Goal: Task Accomplishment & Management: Manage account settings

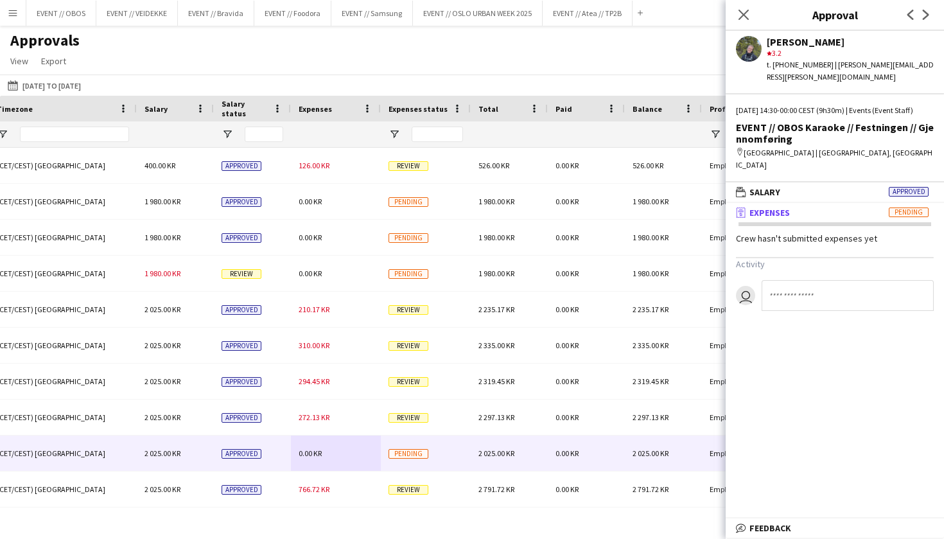
click at [298, 66] on div "Approvals View Customise view Customise filters Reset Filters Reset View Reset …" at bounding box center [472, 53] width 944 height 44
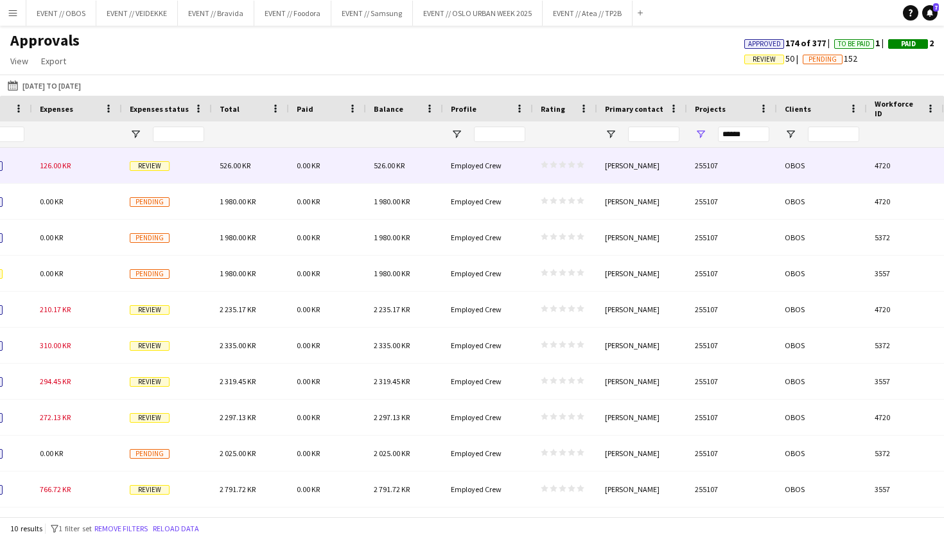
click at [501, 162] on div "Employed Crew" at bounding box center [488, 165] width 90 height 35
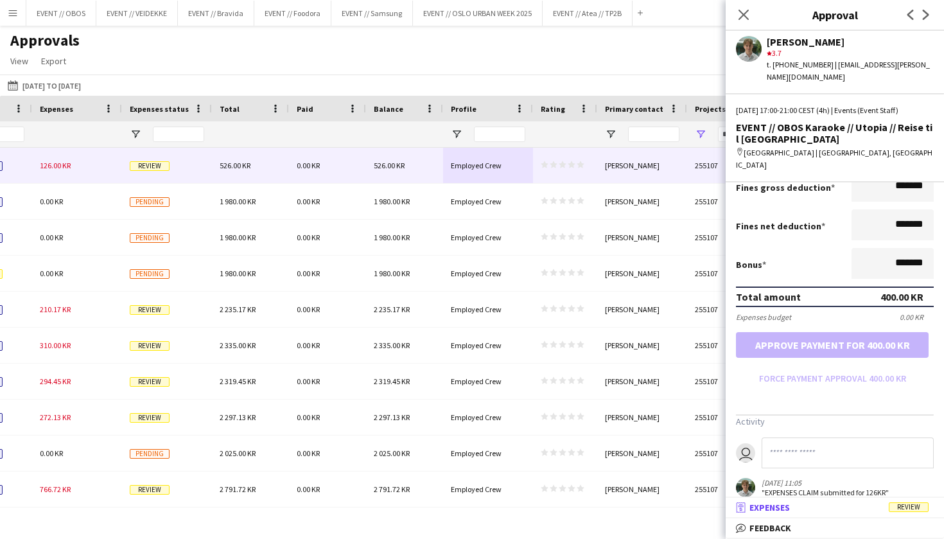
click at [824, 512] on mat-panel-title "receipt Expenses Review" at bounding box center [831, 507] width 213 height 12
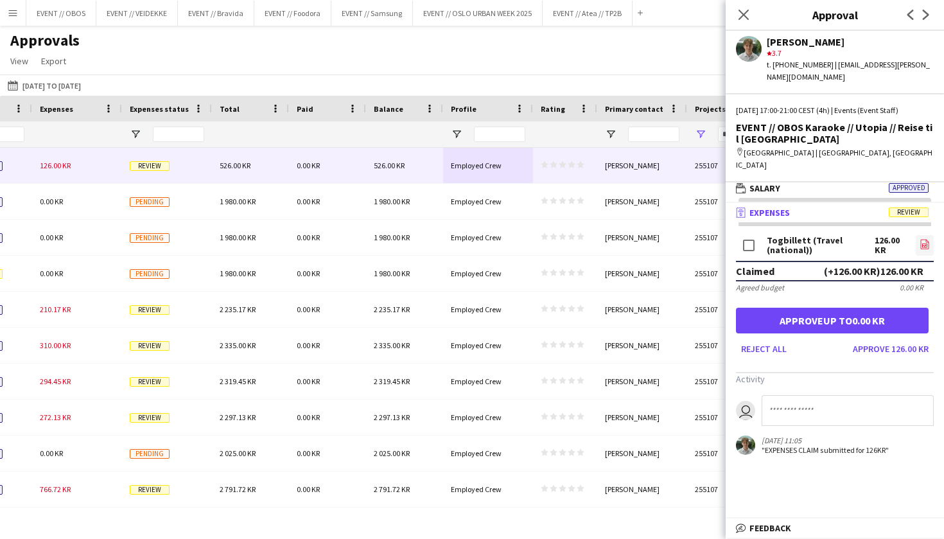
click at [924, 239] on icon "file-image" at bounding box center [924, 244] width 10 height 10
click at [884, 338] on button "Approve 126.00 KR" at bounding box center [890, 348] width 86 height 21
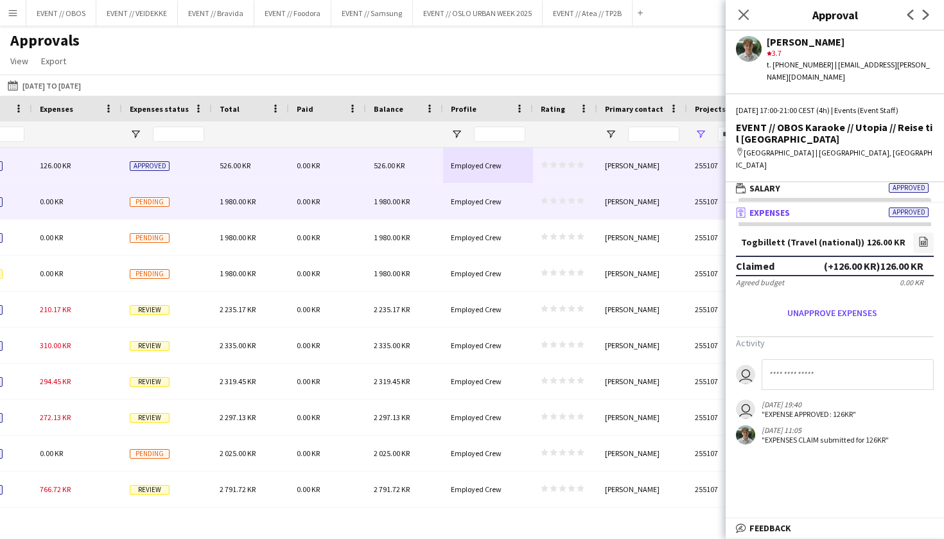
click at [540, 209] on div "star star star star star star star star star star" at bounding box center [565, 201] width 64 height 35
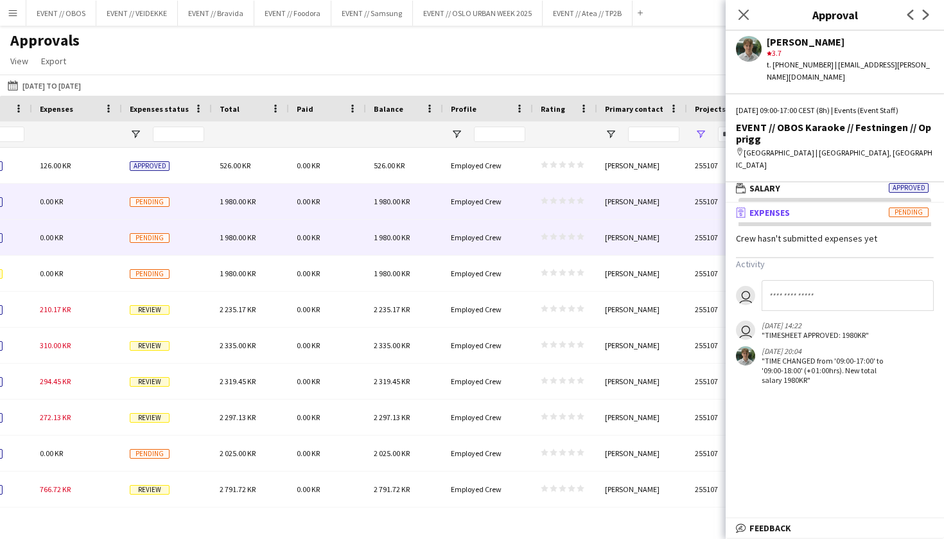
click at [535, 235] on div "star star star star star star star star star star" at bounding box center [565, 237] width 64 height 35
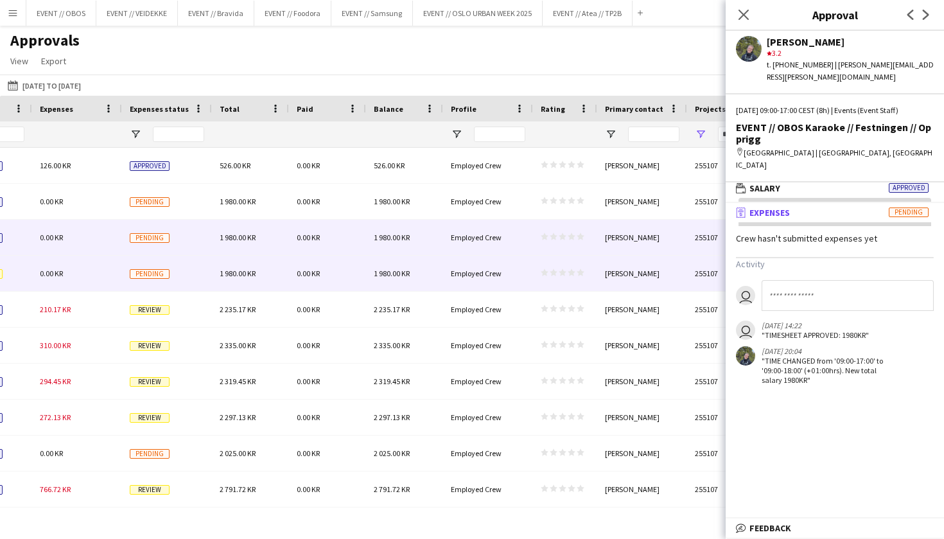
click at [510, 277] on div "Employed Crew" at bounding box center [488, 272] width 90 height 35
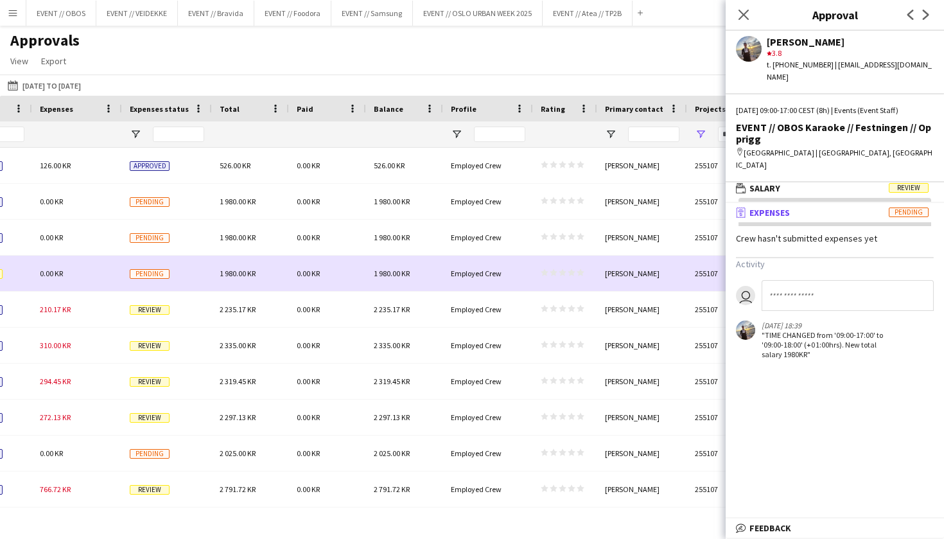
drag, startPoint x: 510, startPoint y: 277, endPoint x: 707, endPoint y: 205, distance: 210.4
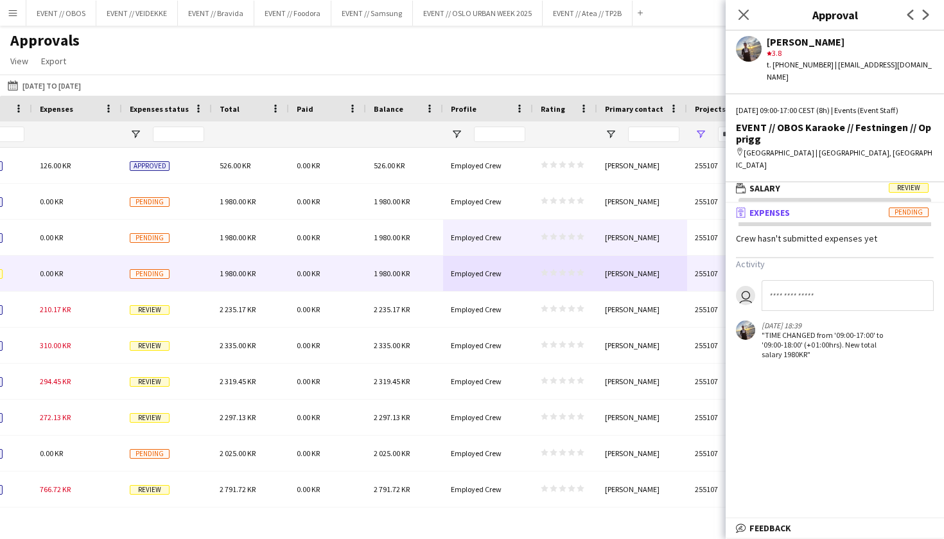
click at [808, 152] on div "[DATE] 09:00-17:00 CEST (8h) | Events (Event Staff) EVENT // OBOS Karaoke // Fe…" at bounding box center [834, 143] width 218 height 76
click at [808, 182] on mat-panel-title "wallet Salary Review" at bounding box center [831, 188] width 213 height 12
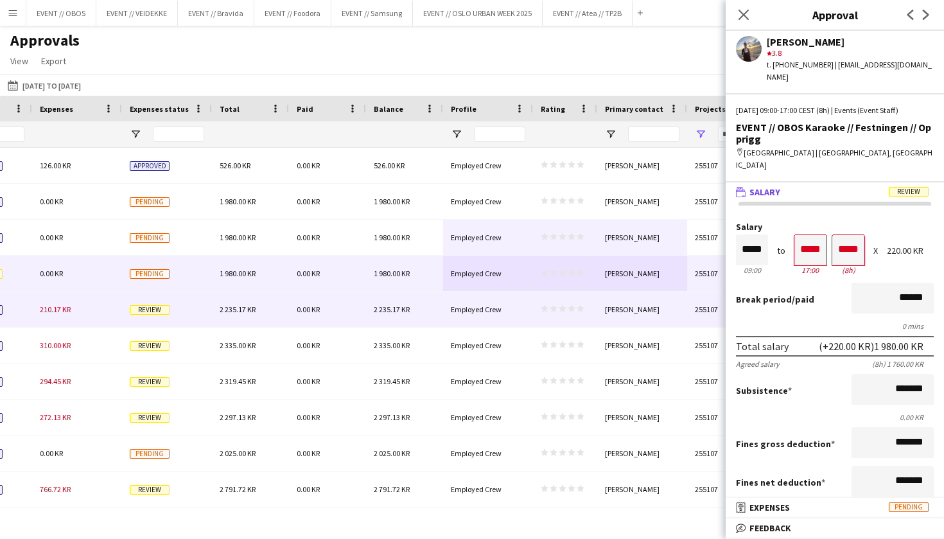
click at [650, 298] on div "[PERSON_NAME]" at bounding box center [642, 308] width 90 height 35
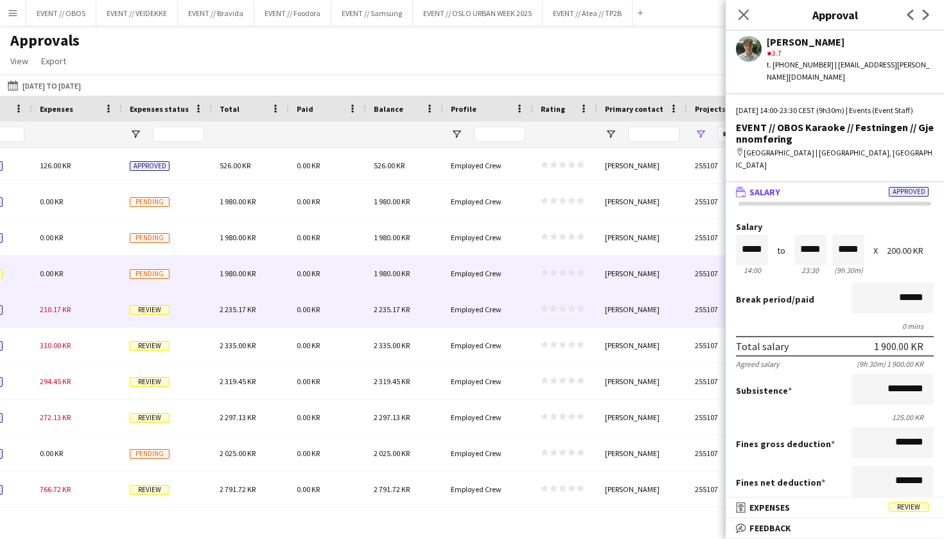
click at [639, 263] on div "[PERSON_NAME]" at bounding box center [642, 272] width 90 height 35
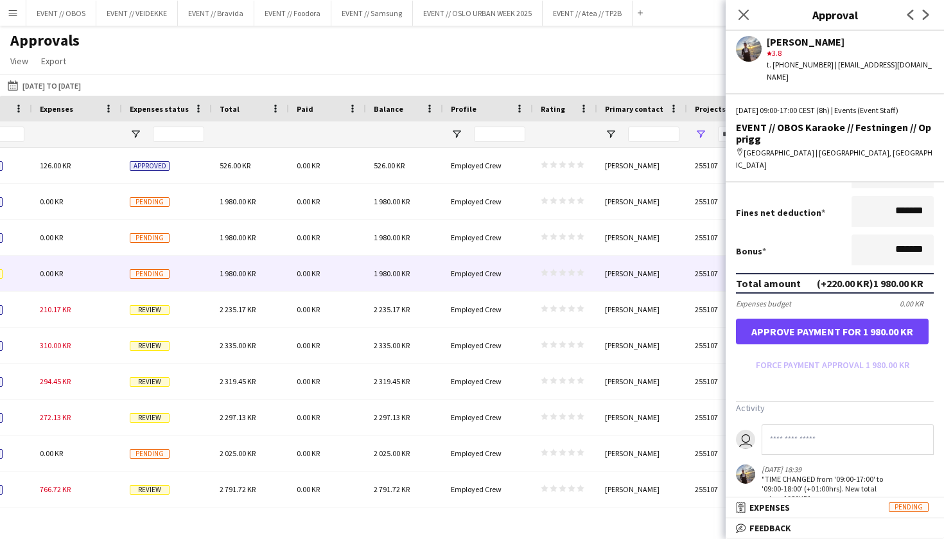
click at [847, 318] on button "Approve payment for 1 980.00 KR" at bounding box center [832, 331] width 193 height 26
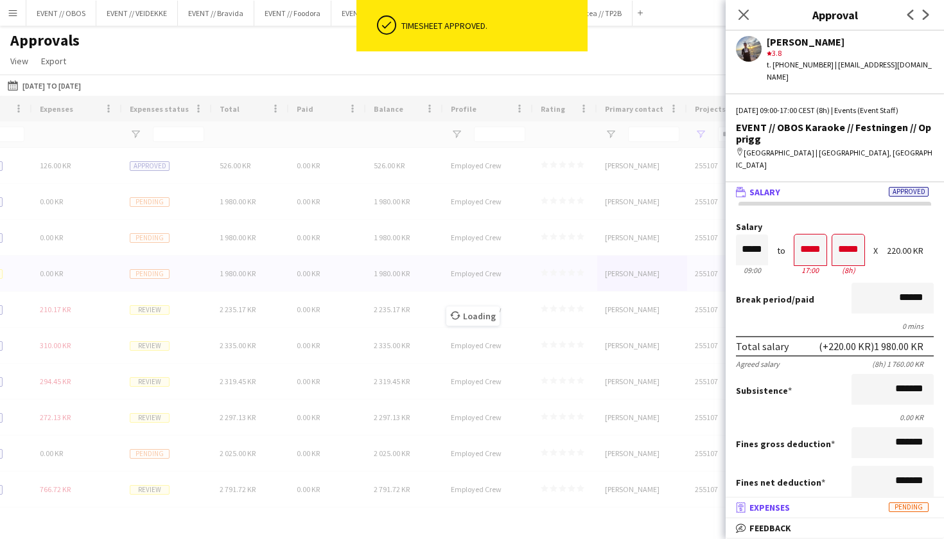
click at [833, 512] on mat-panel-title "receipt Expenses Pending" at bounding box center [831, 507] width 213 height 12
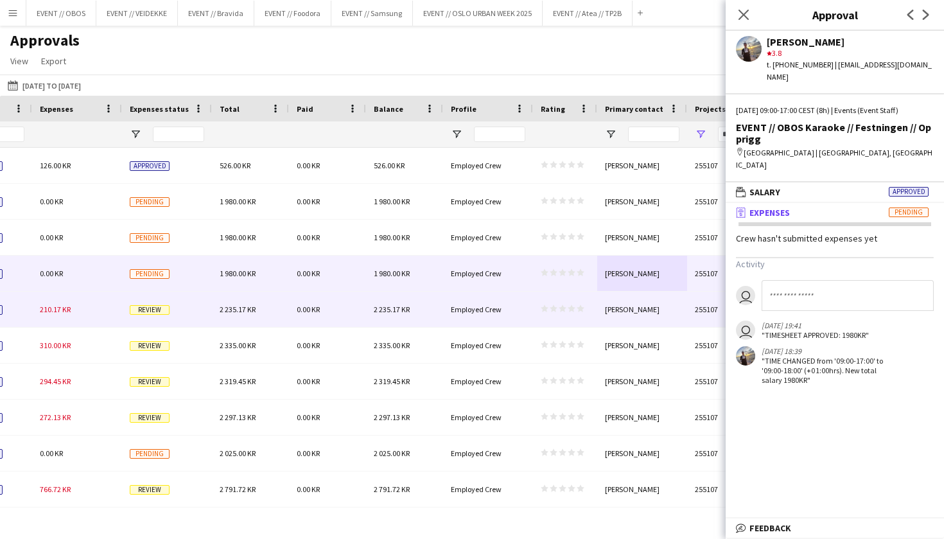
click at [553, 319] on div "star star star star star star star star star star" at bounding box center [565, 308] width 64 height 35
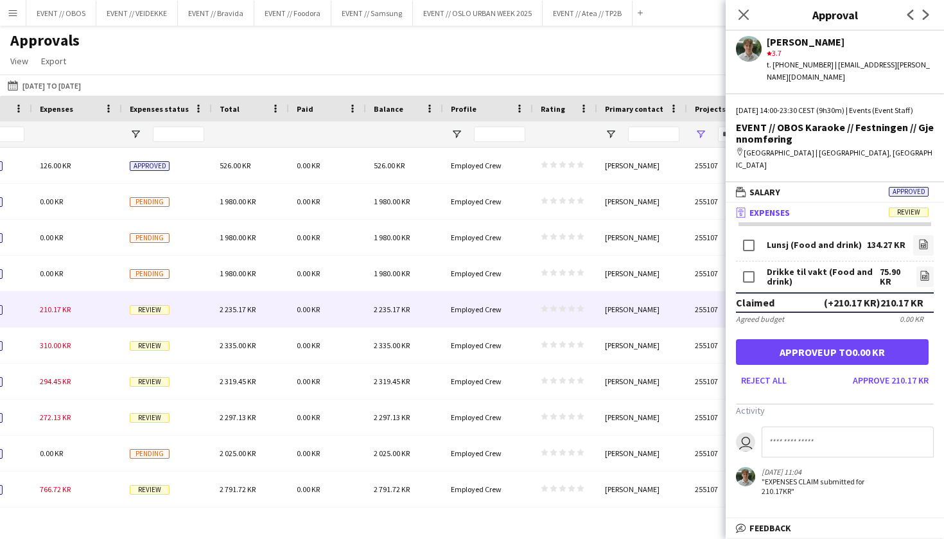
click at [813, 164] on div "[DATE] 14:00-23:30 CEST (9h30m) | Events (Event Staff) EVENT // OBOS Karaoke //…" at bounding box center [834, 143] width 218 height 76
click at [813, 186] on mat-panel-title "wallet Salary Approved" at bounding box center [831, 192] width 213 height 12
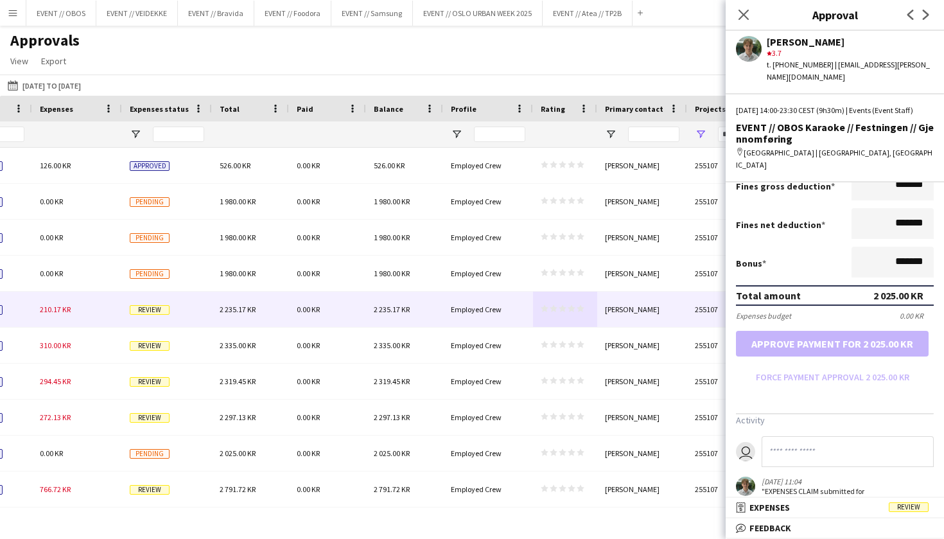
scroll to position [277, 0]
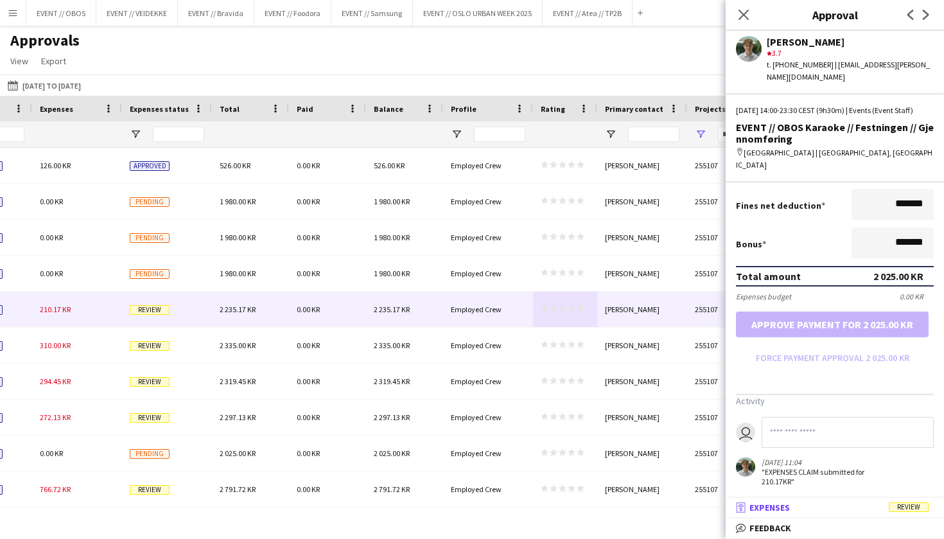
click at [819, 508] on mat-panel-title "receipt Expenses Review" at bounding box center [831, 507] width 213 height 12
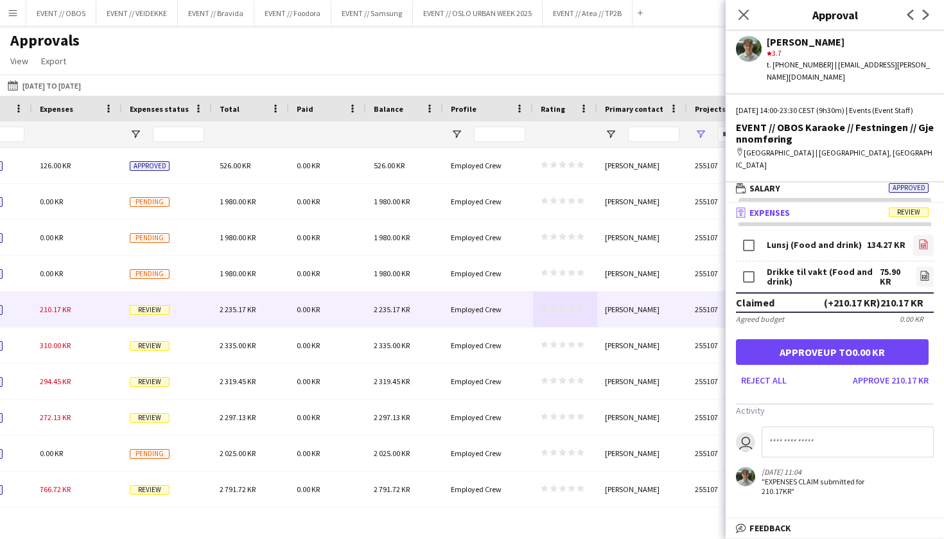
click at [922, 239] on icon "file-image" at bounding box center [923, 244] width 10 height 10
click at [914, 262] on div "Drikke til vakt (Food and drink) 75.90 KR file-image" at bounding box center [835, 276] width 198 height 31
click at [928, 271] on icon at bounding box center [925, 276] width 8 height 10
click at [886, 370] on button "Approve 210.17 KR" at bounding box center [890, 380] width 86 height 21
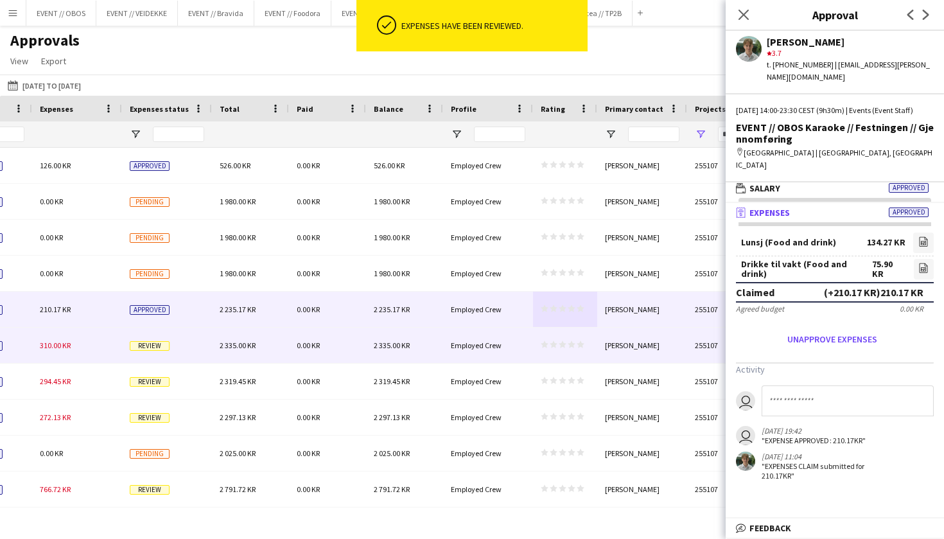
click at [395, 341] on span "2 335.00 KR" at bounding box center [392, 345] width 36 height 10
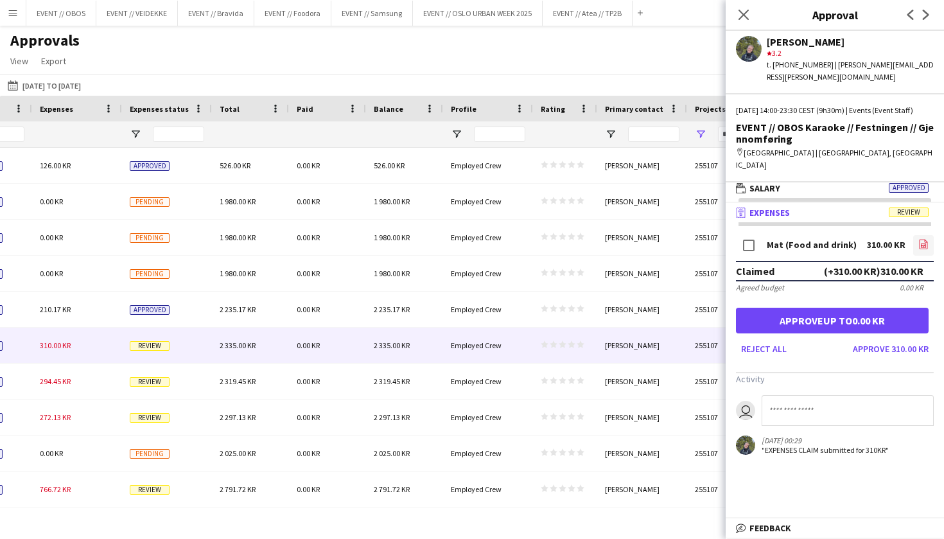
click at [921, 239] on app-icon "file-image" at bounding box center [923, 245] width 10 height 13
click at [775, 182] on span "Salary" at bounding box center [764, 188] width 31 height 12
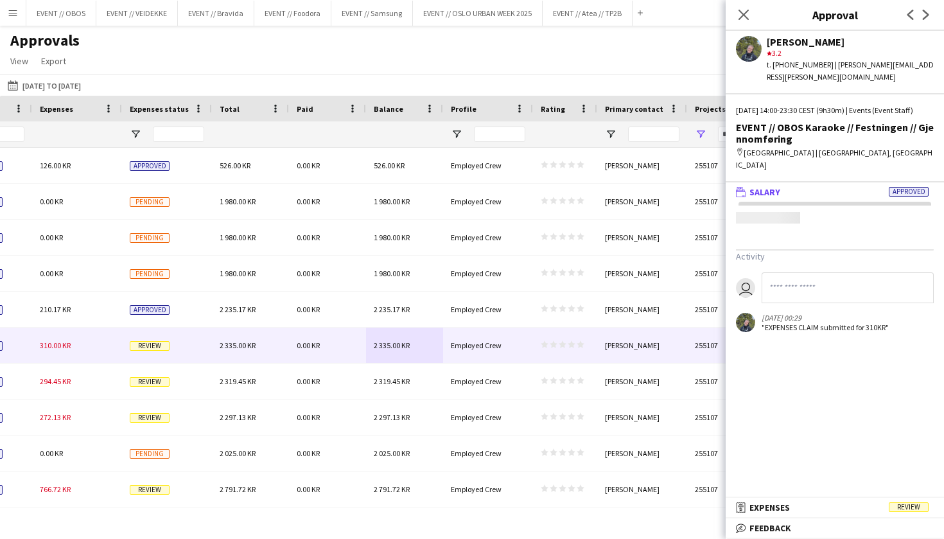
scroll to position [0, 0]
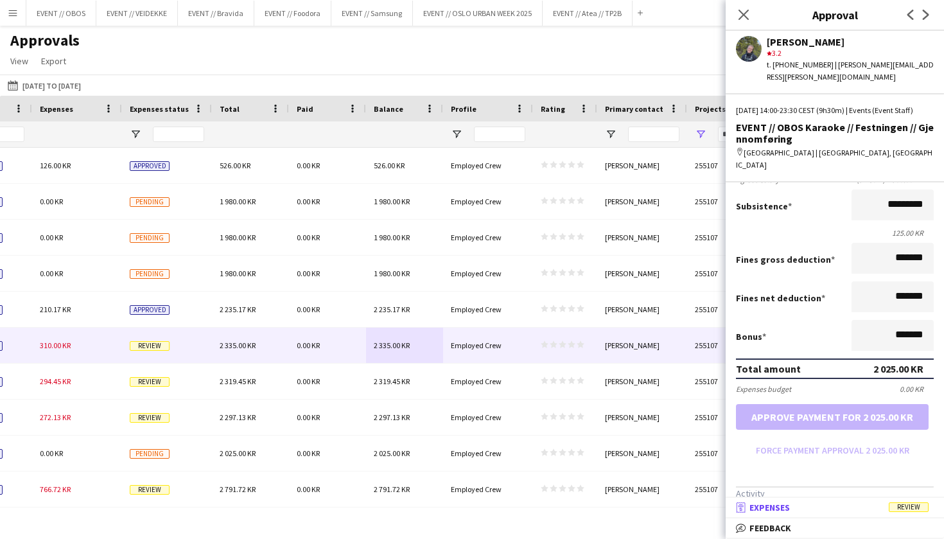
click at [816, 509] on mat-panel-title "receipt Expenses Review" at bounding box center [831, 507] width 213 height 12
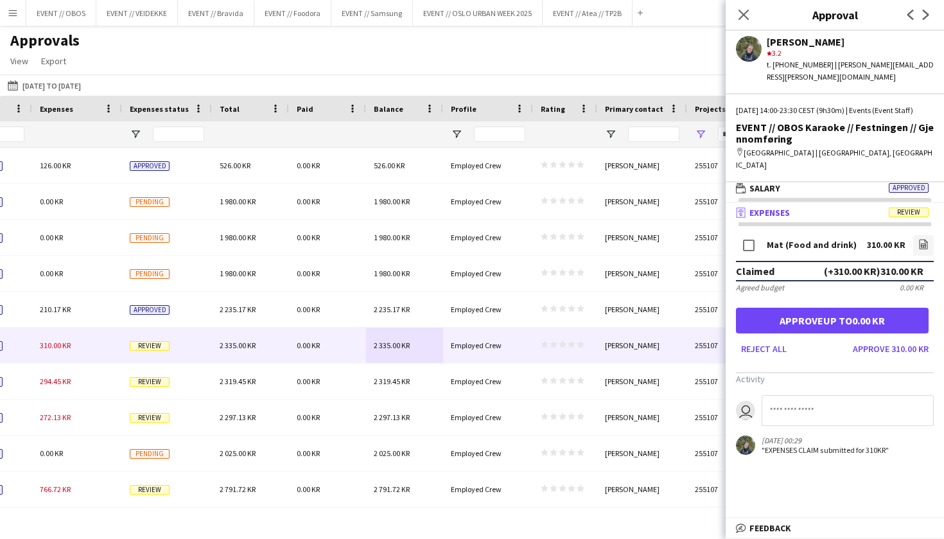
scroll to position [4, 0]
click at [898, 338] on button "Approve 310.00 KR" at bounding box center [890, 348] width 86 height 21
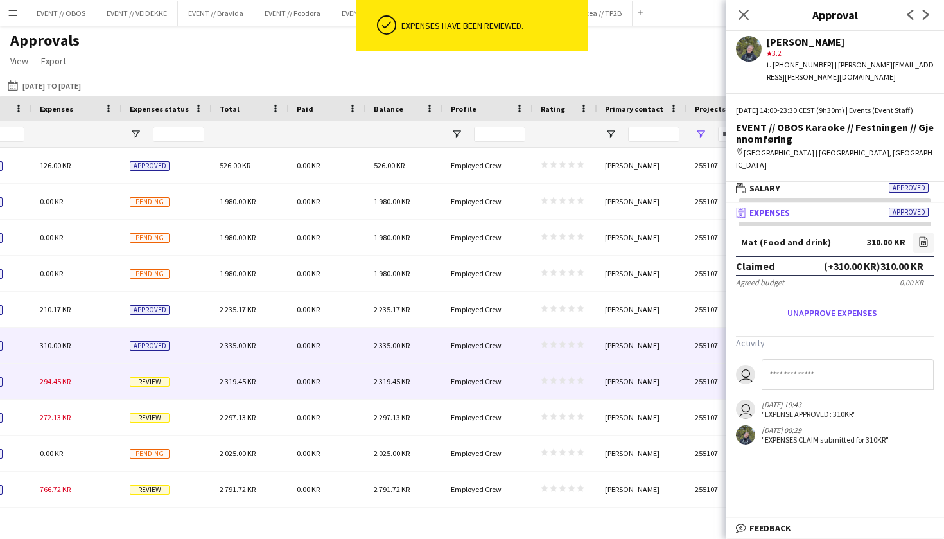
click at [532, 397] on div "Employed Crew" at bounding box center [488, 380] width 90 height 35
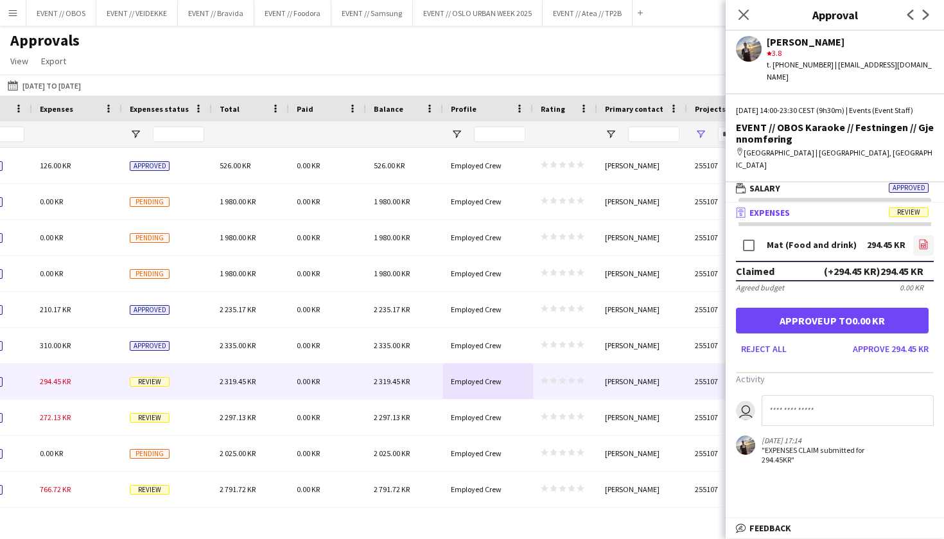
click at [919, 235] on link "file-image" at bounding box center [923, 245] width 21 height 21
click at [870, 338] on button "Approve 294.45 KR" at bounding box center [890, 348] width 86 height 21
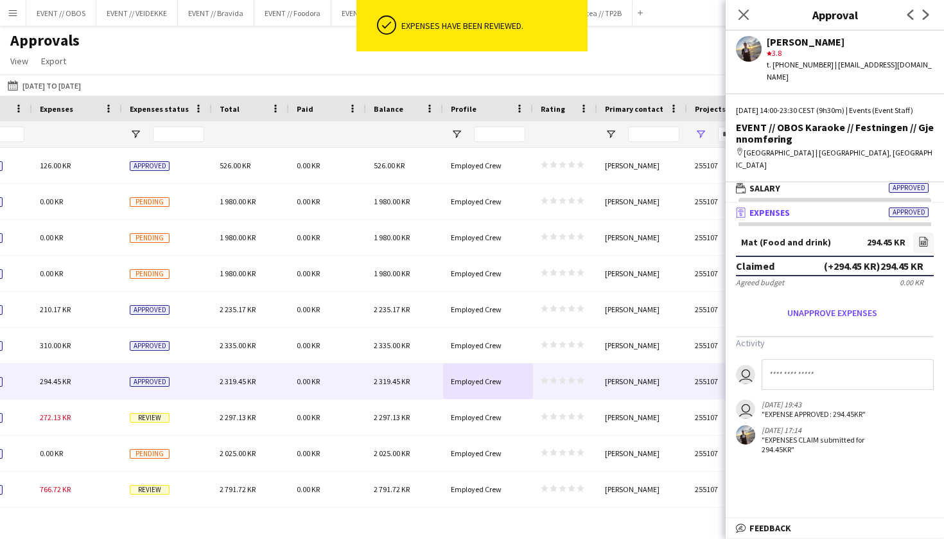
scroll to position [0, 0]
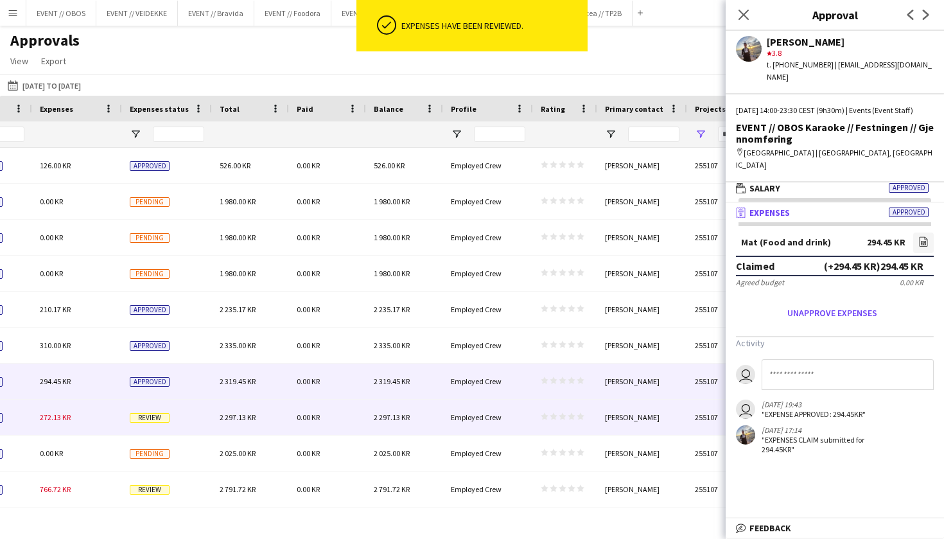
click at [512, 420] on div "Employed Crew" at bounding box center [488, 416] width 90 height 35
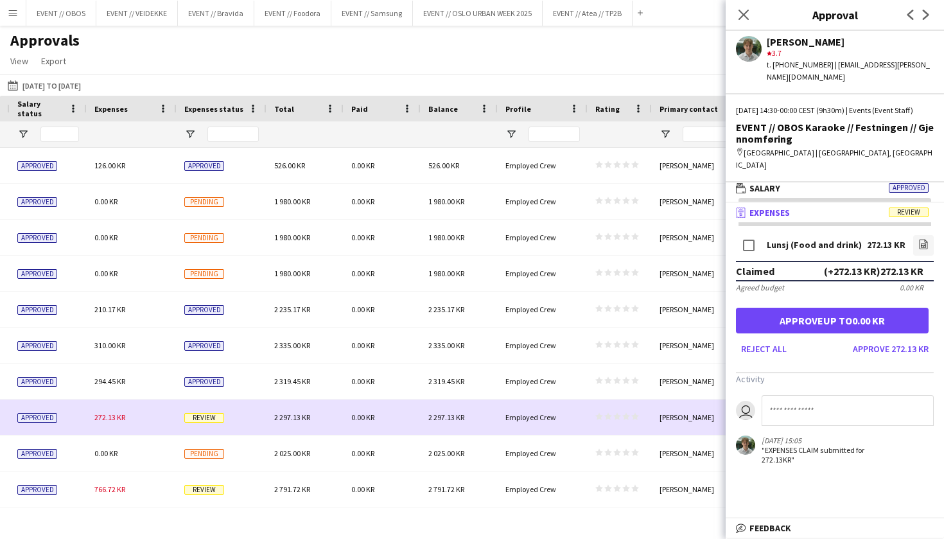
scroll to position [0, 1305]
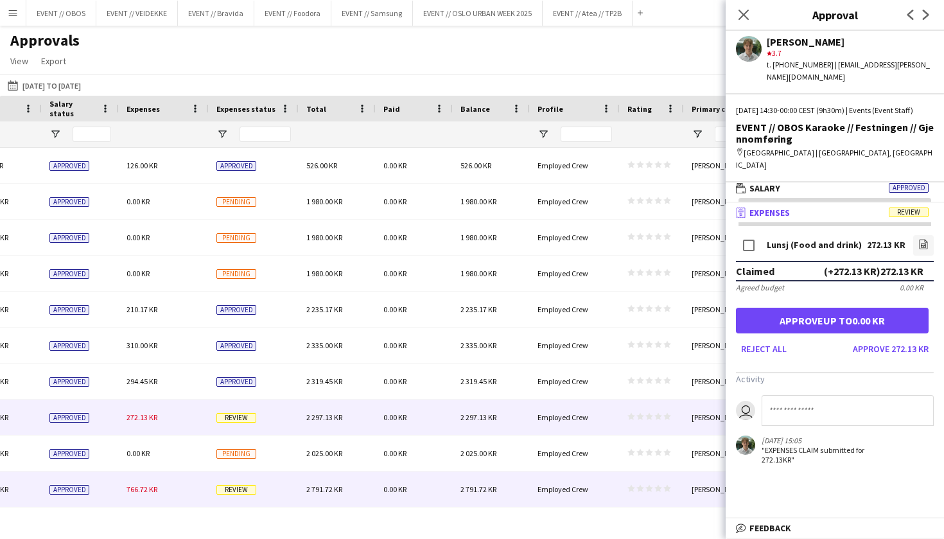
click at [523, 479] on div "2 791.72 KR" at bounding box center [491, 488] width 77 height 35
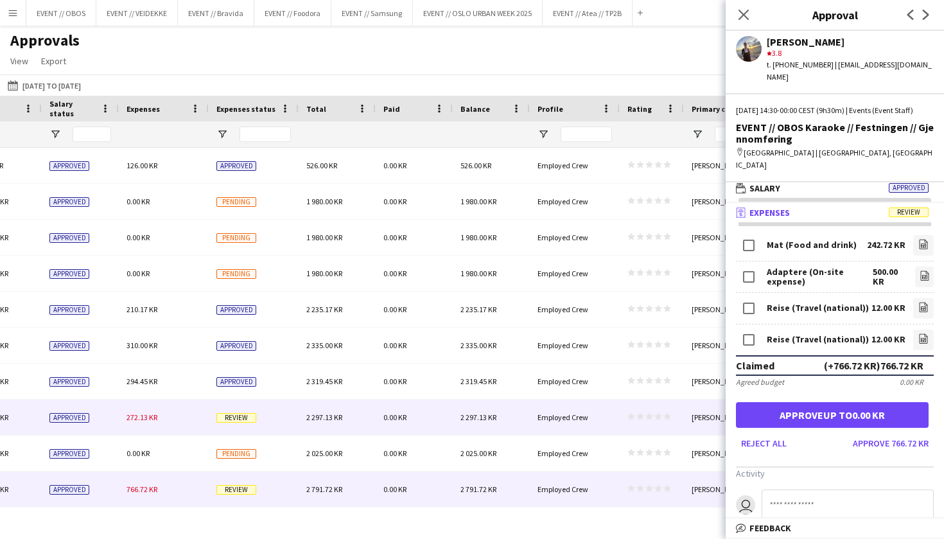
click at [469, 420] on span "2 297.13 KR" at bounding box center [478, 417] width 36 height 10
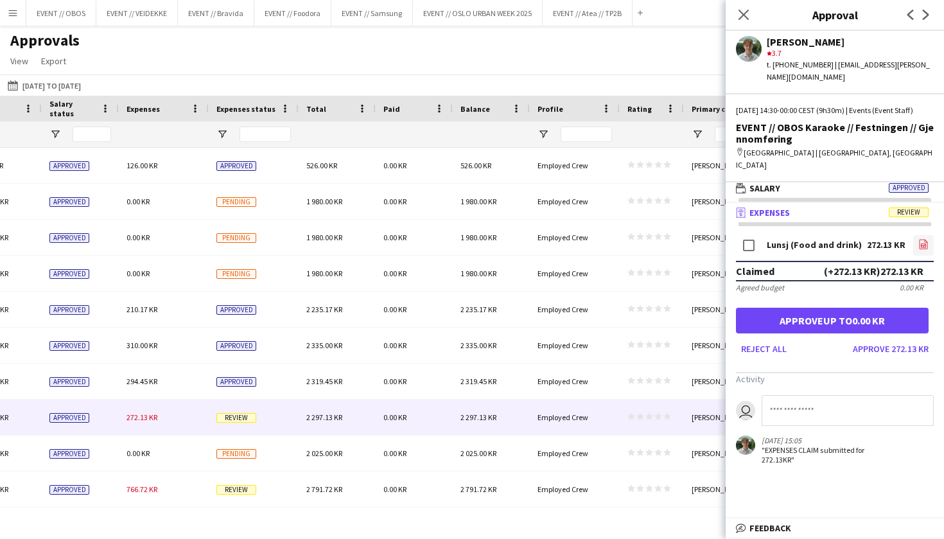
click at [917, 235] on link "file-image" at bounding box center [923, 245] width 21 height 21
click at [863, 338] on button "Approve 272.13 KR" at bounding box center [890, 348] width 86 height 21
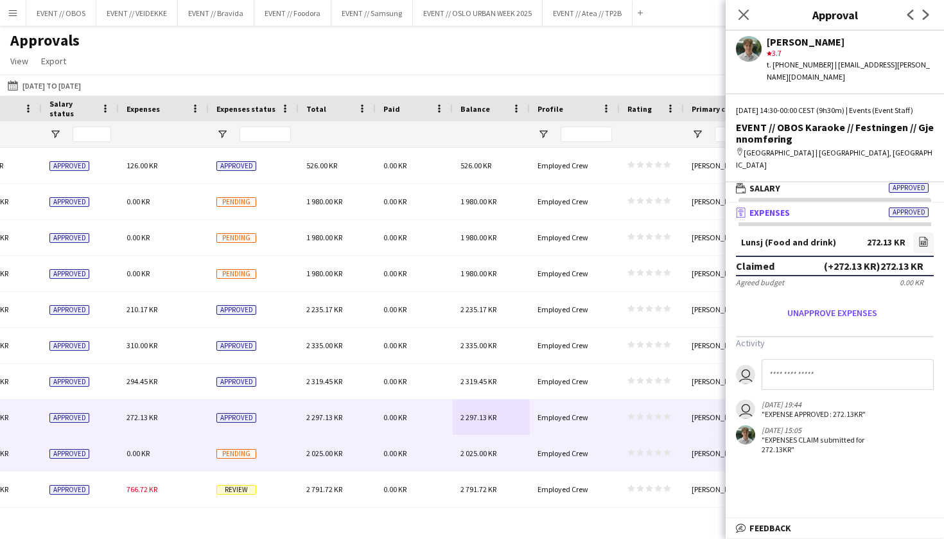
click at [282, 446] on div "Pending" at bounding box center [254, 452] width 90 height 35
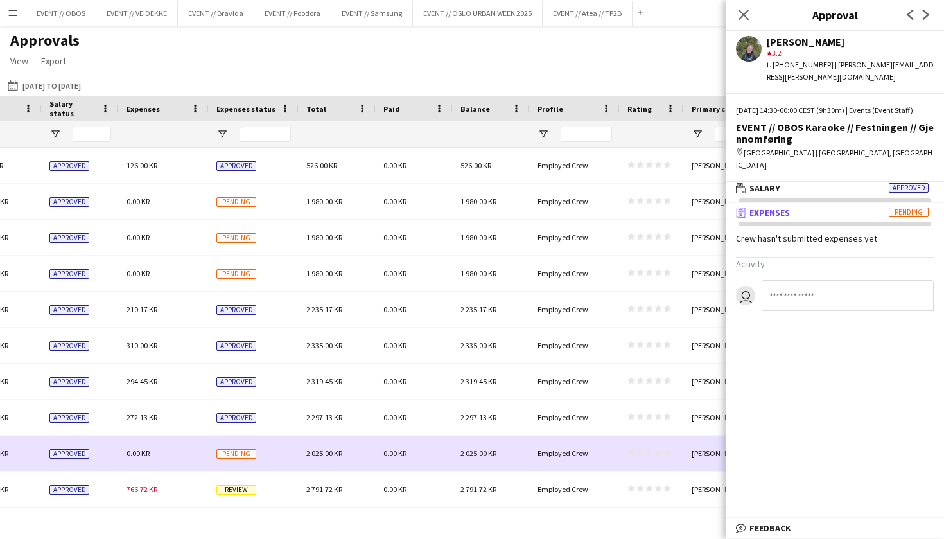
scroll to position [0, 0]
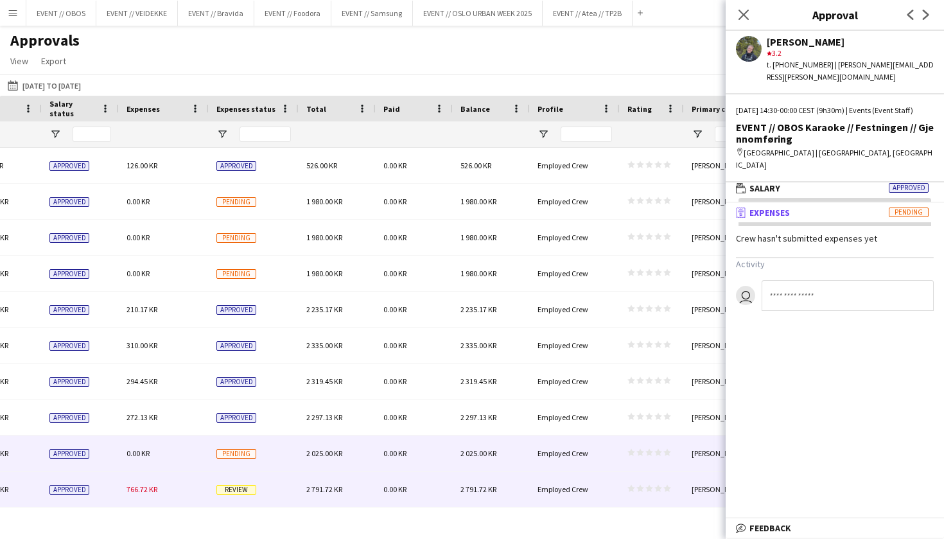
click at [273, 478] on div "Review" at bounding box center [254, 488] width 90 height 35
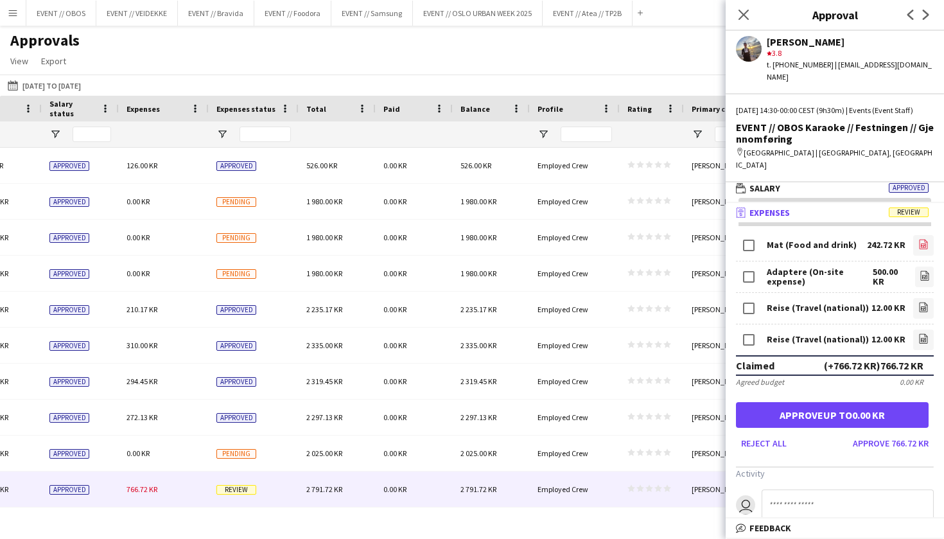
click at [918, 239] on app-icon "file-image" at bounding box center [923, 245] width 10 height 13
click at [910, 266] on div "Adaptere (On-site expense) 500.00 KR file-image" at bounding box center [835, 276] width 198 height 31
click at [920, 271] on icon at bounding box center [924, 276] width 8 height 10
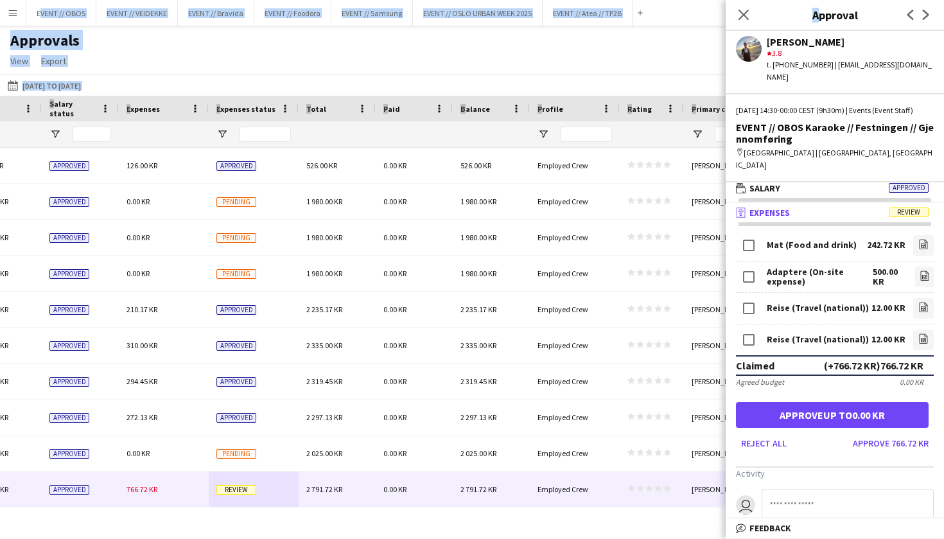
drag, startPoint x: 841, startPoint y: 2, endPoint x: 795, endPoint y: -13, distance: 48.5
click at [795, 0] on html "Menu Boards Boards Boards All jobs Status Workforce Workforce My Workforce Recr…" at bounding box center [472, 269] width 944 height 539
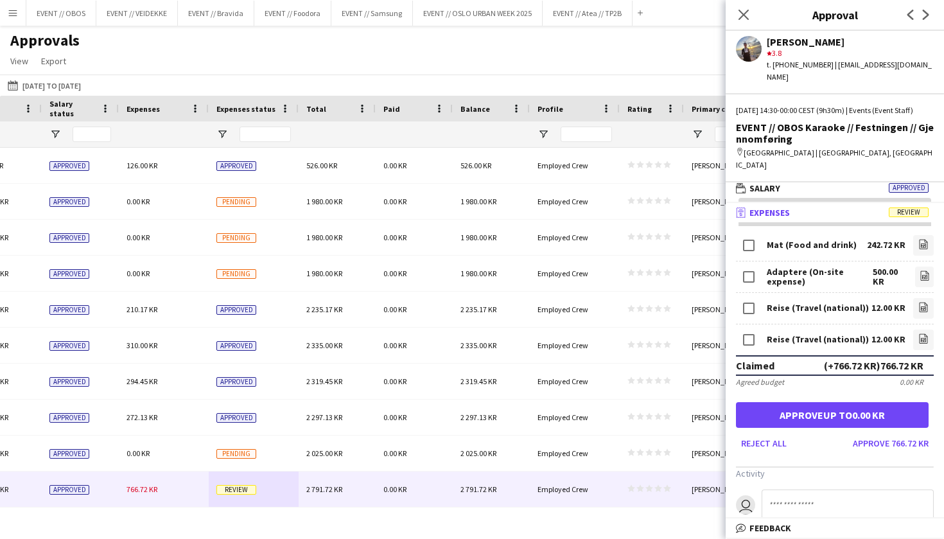
click at [203, 96] on div "Expenses" at bounding box center [164, 109] width 90 height 26
click at [928, 298] on link "file-image" at bounding box center [923, 308] width 21 height 21
click at [926, 338] on icon at bounding box center [923, 340] width 5 height 4
click at [869, 433] on button "Approve 766.72 KR" at bounding box center [890, 443] width 86 height 21
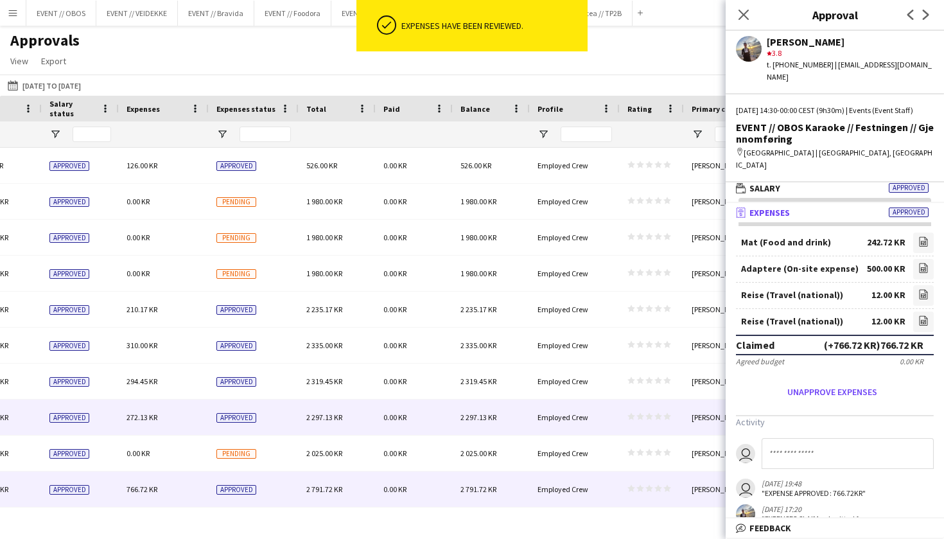
click at [363, 405] on div "2 297.13 KR" at bounding box center [336, 416] width 77 height 35
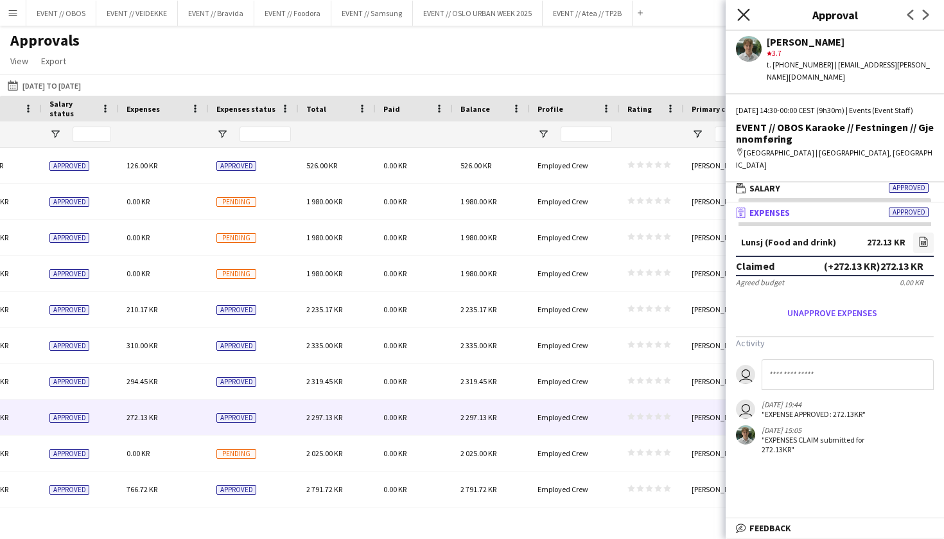
click at [748, 13] on icon "Close pop-in" at bounding box center [743, 14] width 12 height 12
